Goal: Navigation & Orientation: Find specific page/section

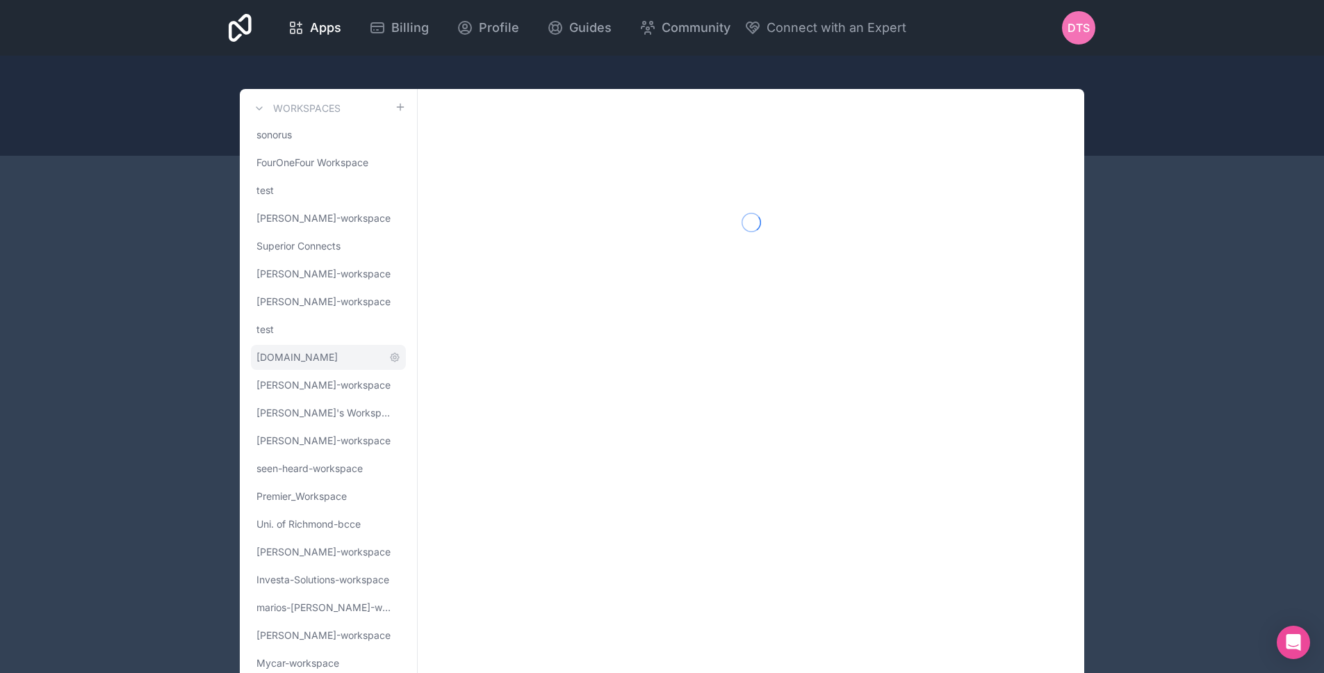
scroll to position [47, 0]
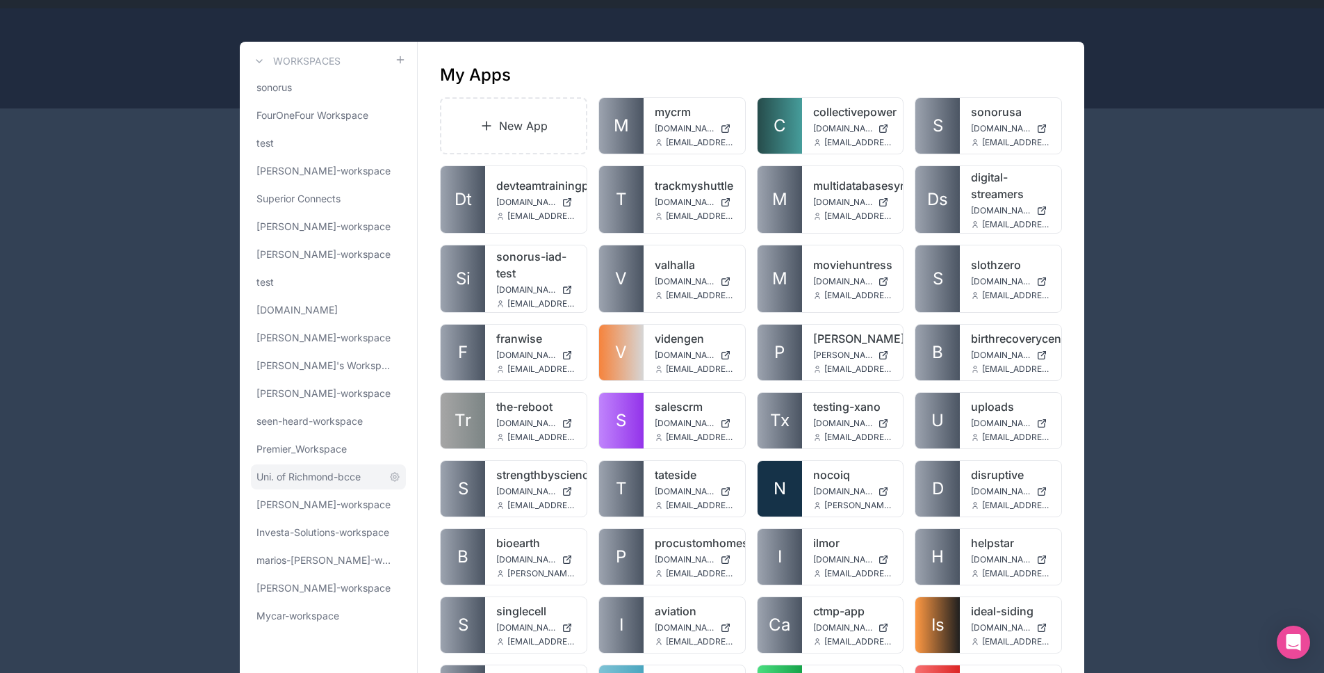
click at [312, 485] on link "Uni. of Richmond-bcce" at bounding box center [328, 476] width 155 height 25
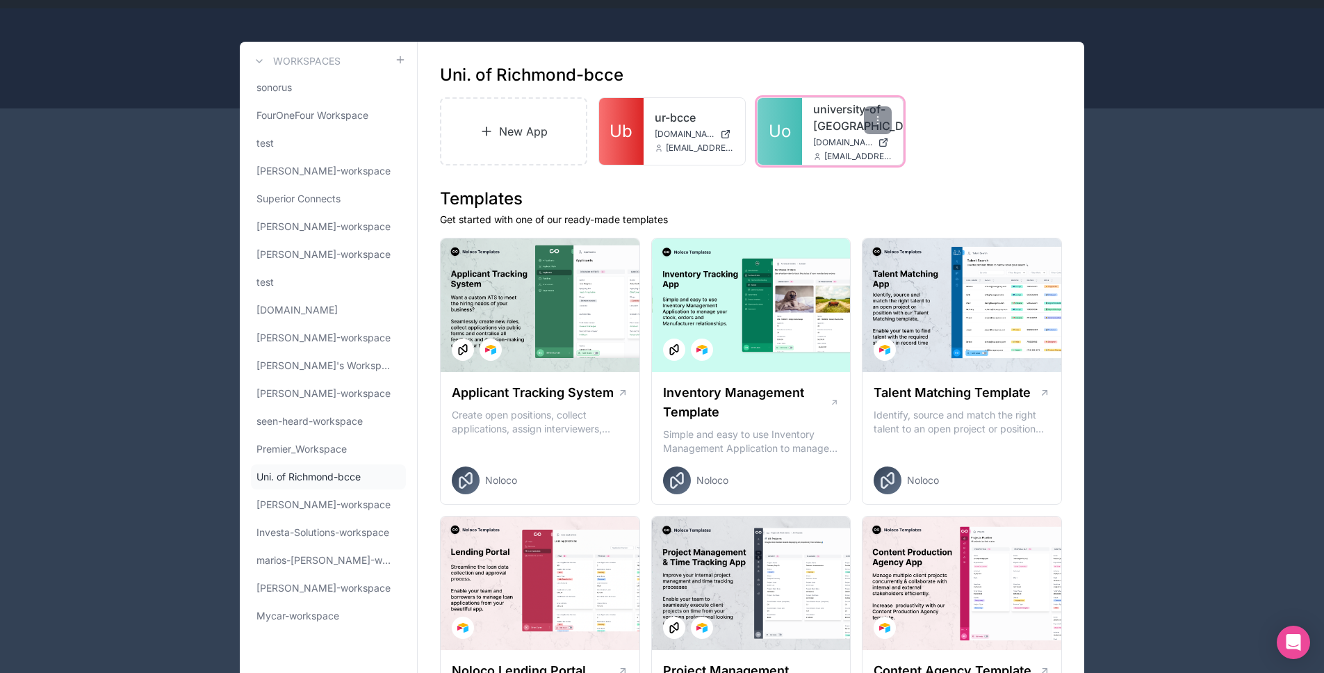
click at [786, 140] on span "Uo" at bounding box center [780, 131] width 22 height 22
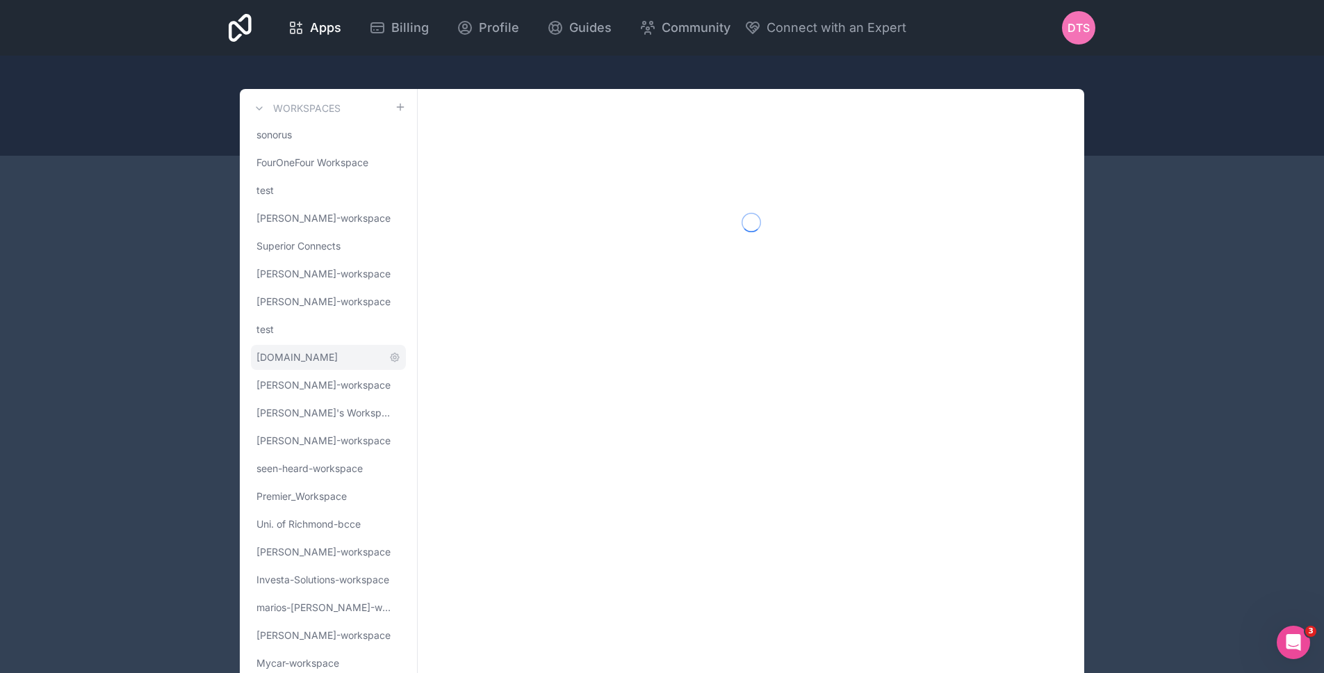
click at [284, 357] on span "mycar.ca" at bounding box center [297, 357] width 81 height 14
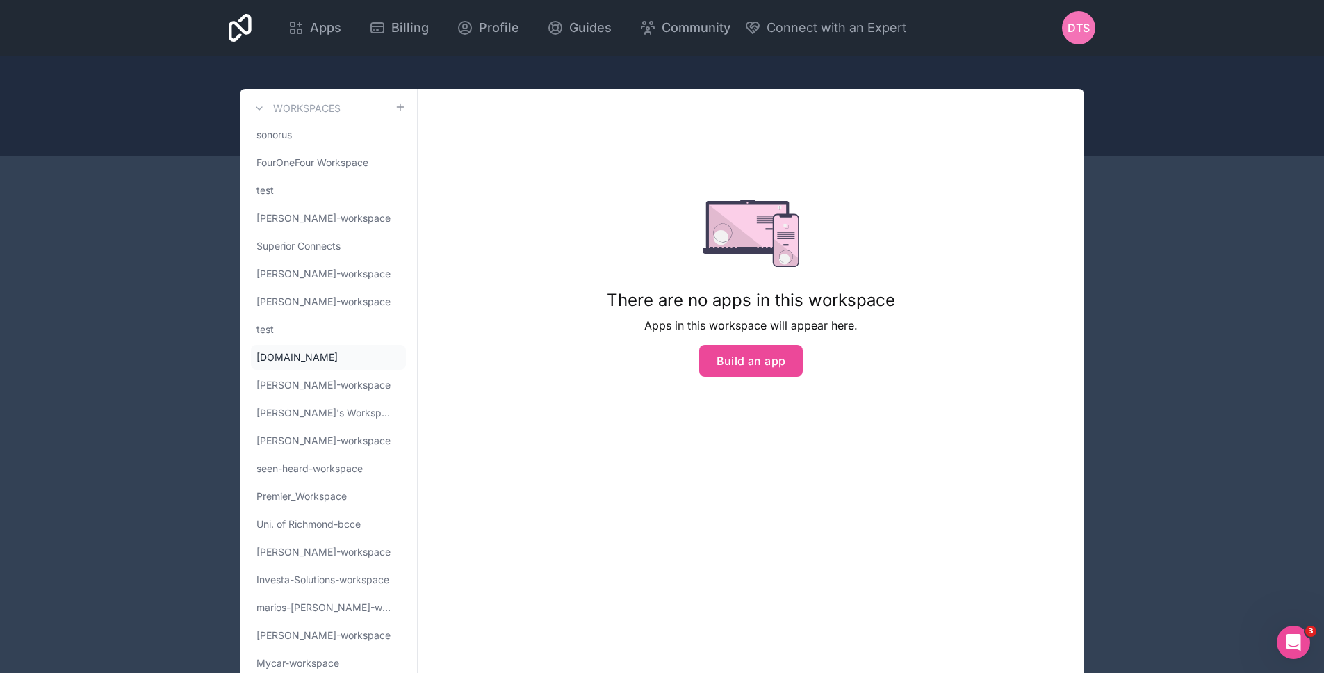
scroll to position [47, 0]
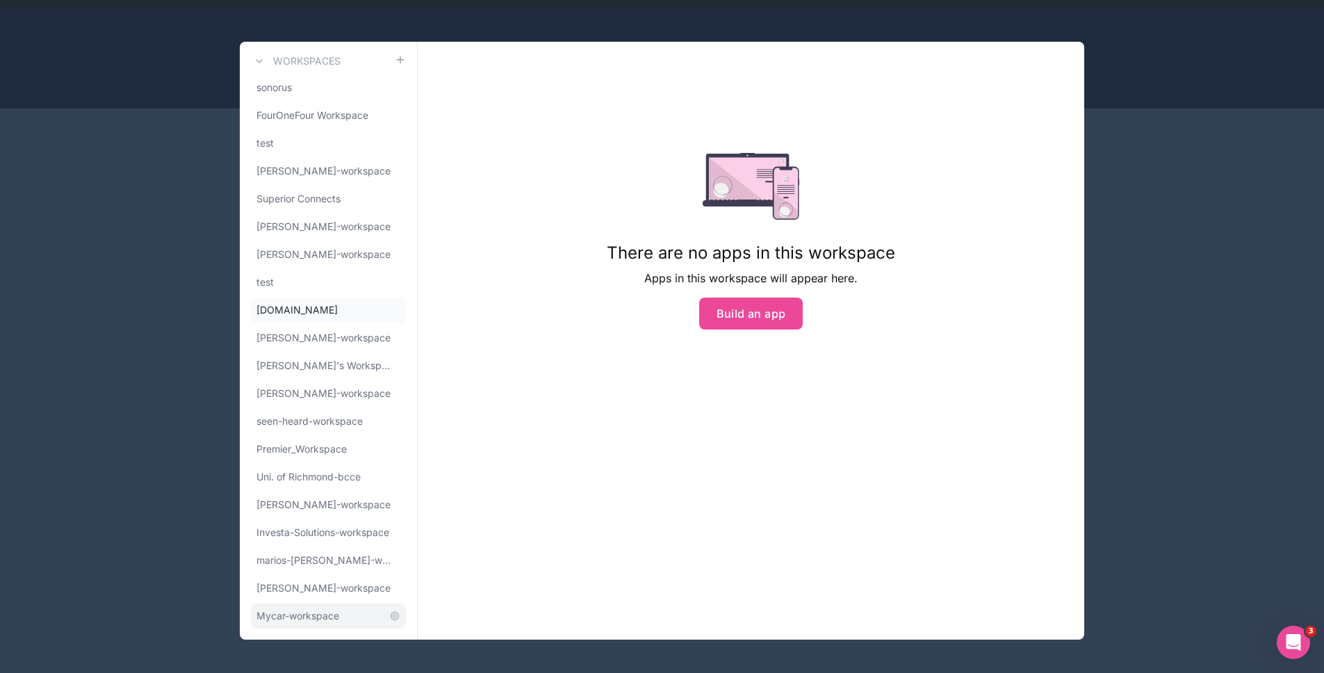
click at [323, 628] on div "Workspaces sonorus FourOneFour Workspace test daniel-shichor-workspace Superior…" at bounding box center [329, 341] width 178 height 598
click at [322, 621] on span "Mycar-workspace" at bounding box center [298, 616] width 83 height 14
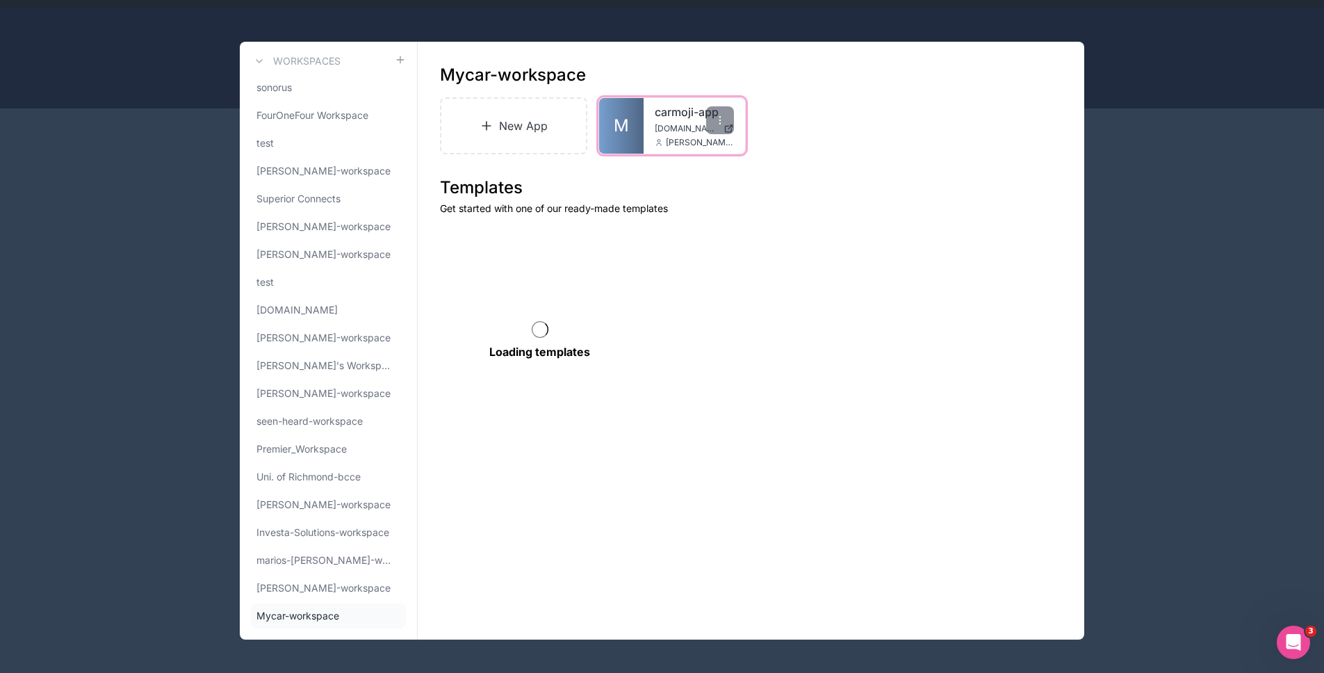
click at [624, 137] on link "M" at bounding box center [621, 126] width 44 height 56
